Goal: Task Accomplishment & Management: Complete application form

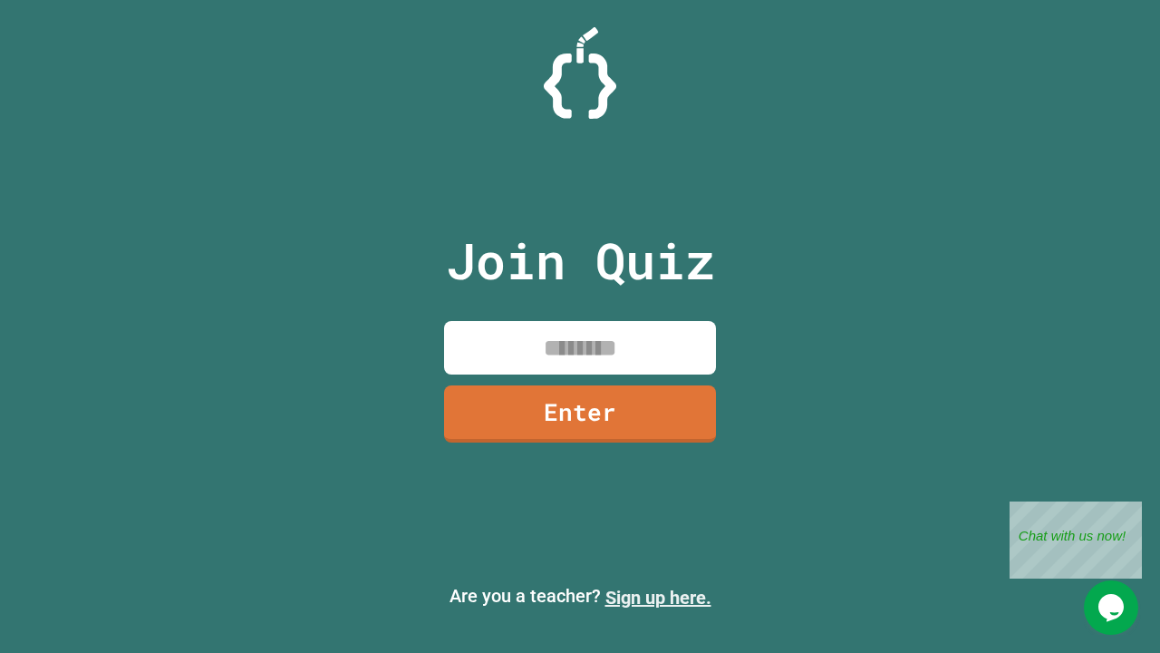
click at [658, 597] on link "Sign up here." at bounding box center [658, 597] width 106 height 22
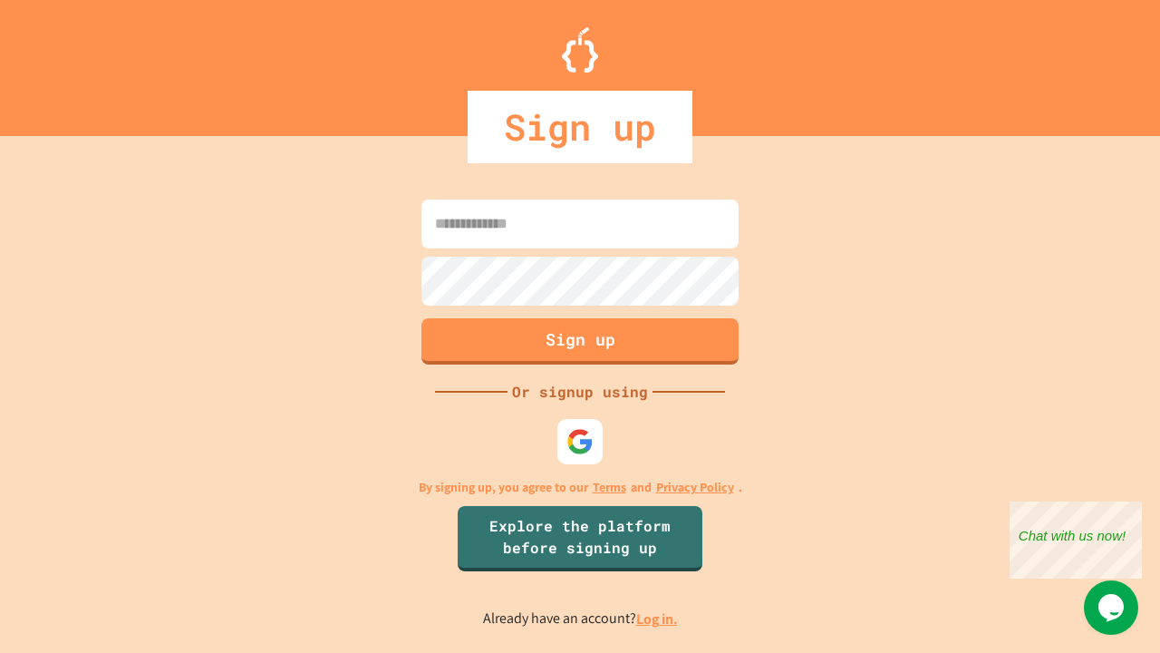
click at [658, 618] on link "Log in." at bounding box center [657, 618] width 42 height 19
